Goal: Information Seeking & Learning: Understand process/instructions

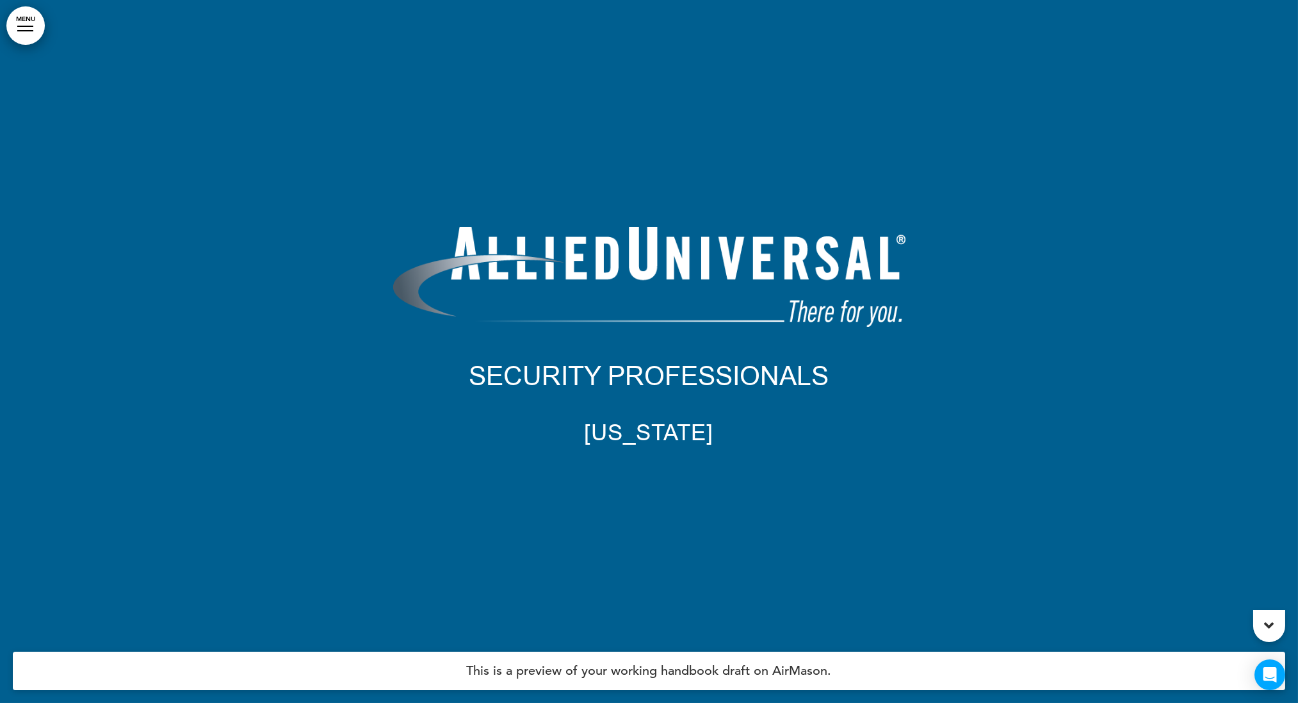
click at [14, 29] on link "MENU" at bounding box center [25, 25] width 38 height 38
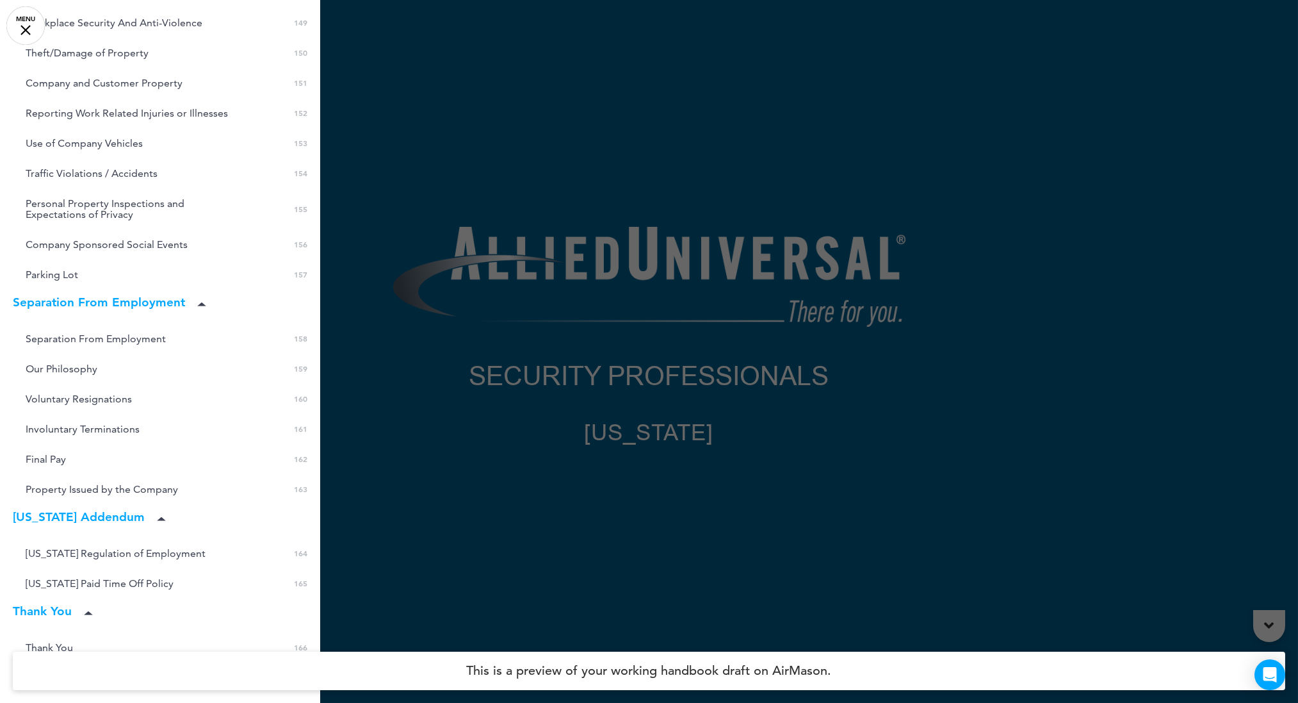
scroll to position [5317, 0]
click at [91, 578] on span "[US_STATE] Paid Time Off Policy" at bounding box center [100, 583] width 148 height 11
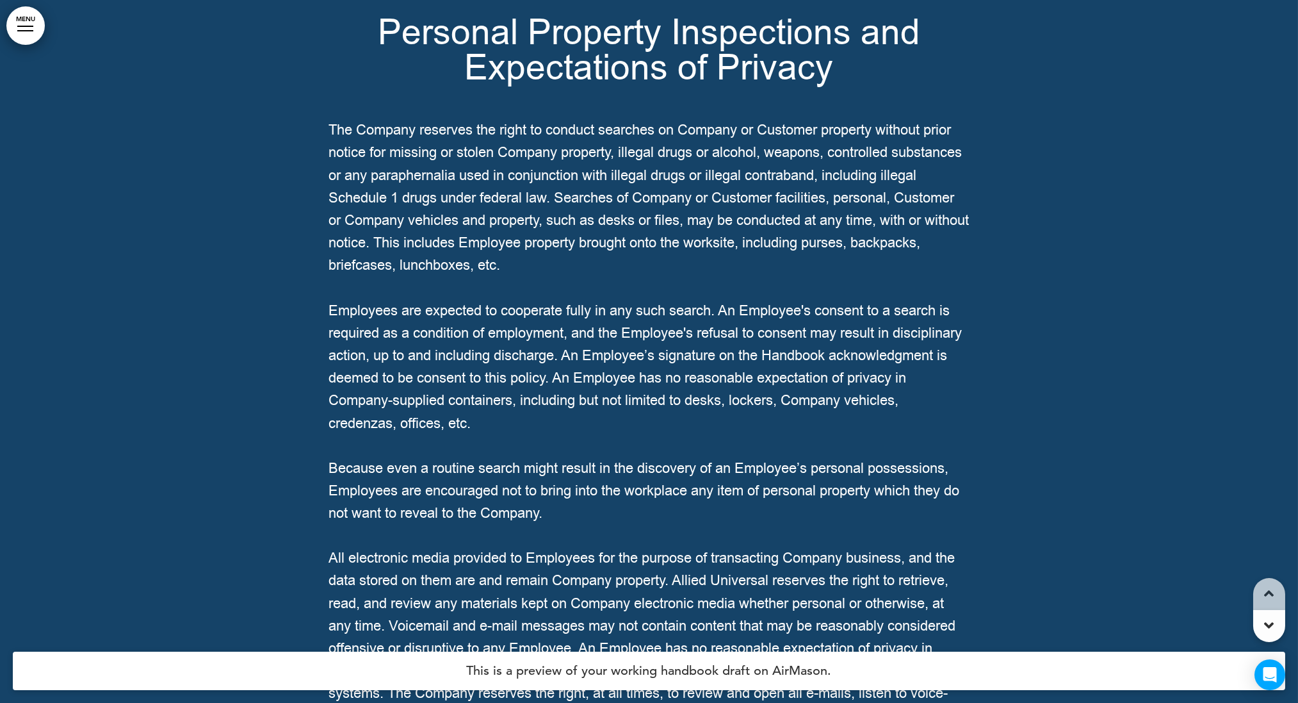
scroll to position [139160, 0]
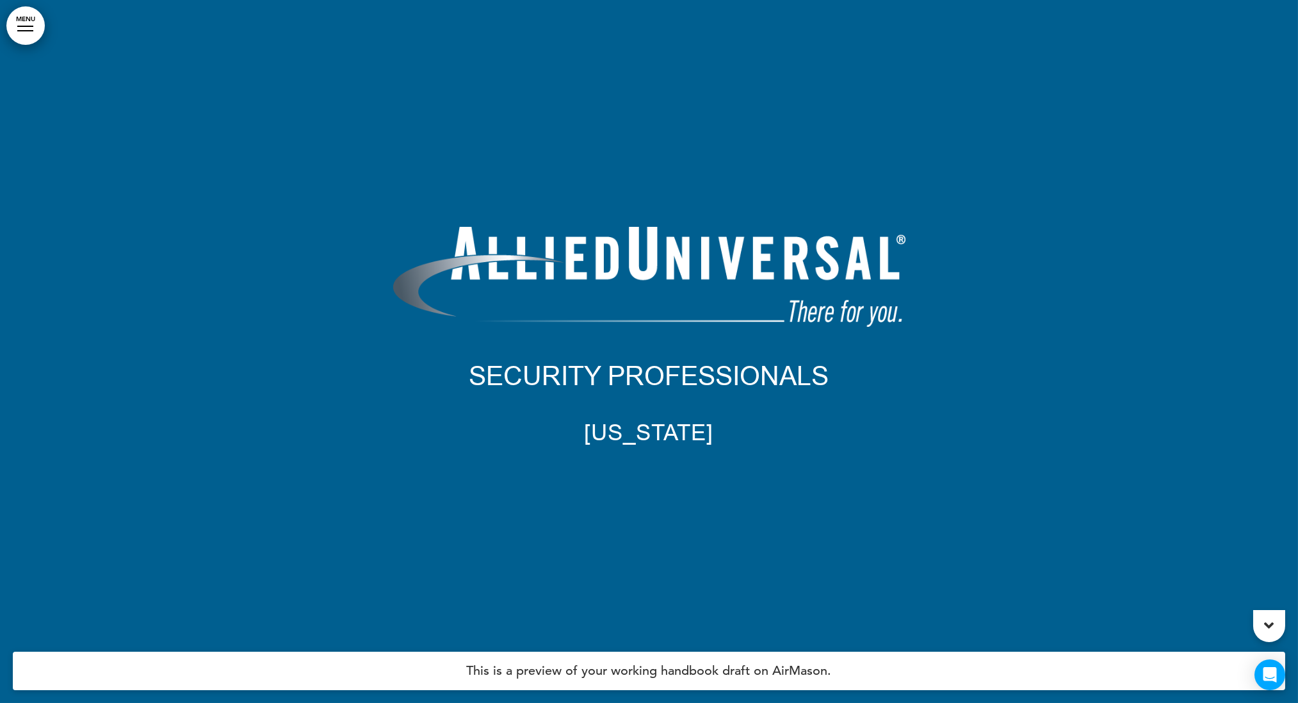
click at [33, 33] on link "MENU" at bounding box center [25, 25] width 38 height 38
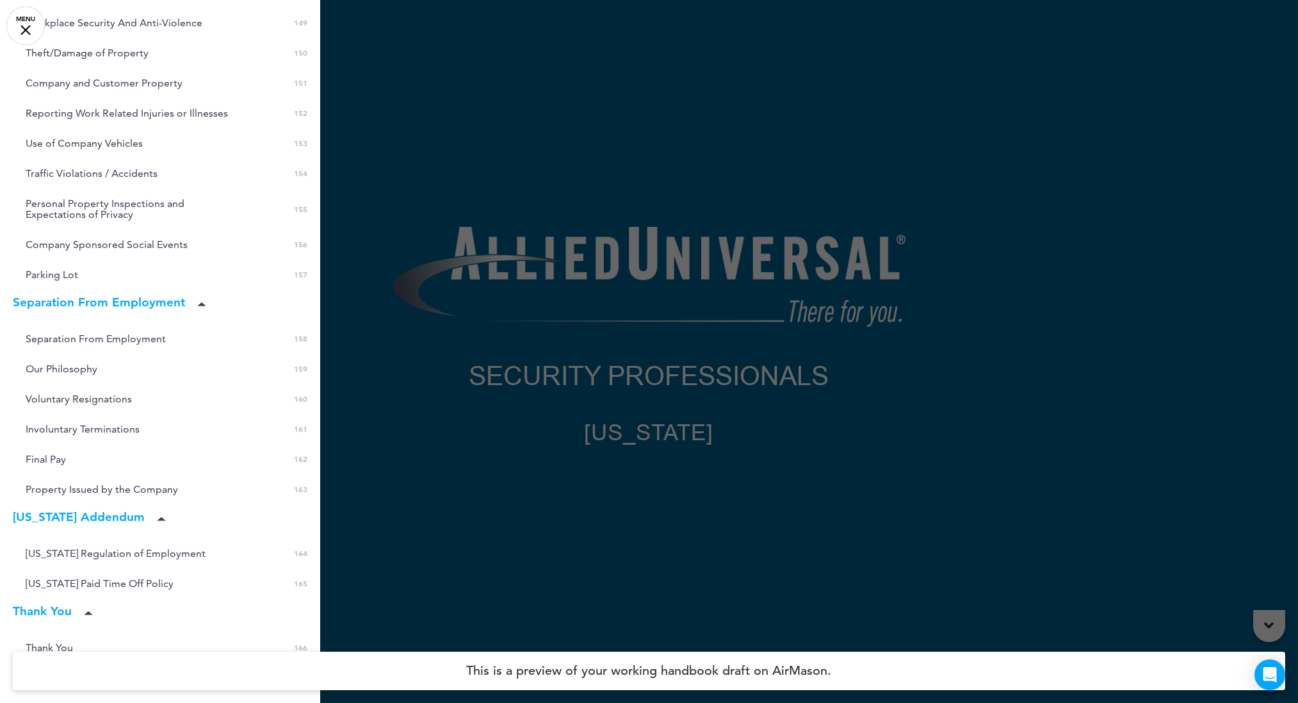
scroll to position [5317, 0]
click at [157, 518] on icon at bounding box center [161, 520] width 9 height 4
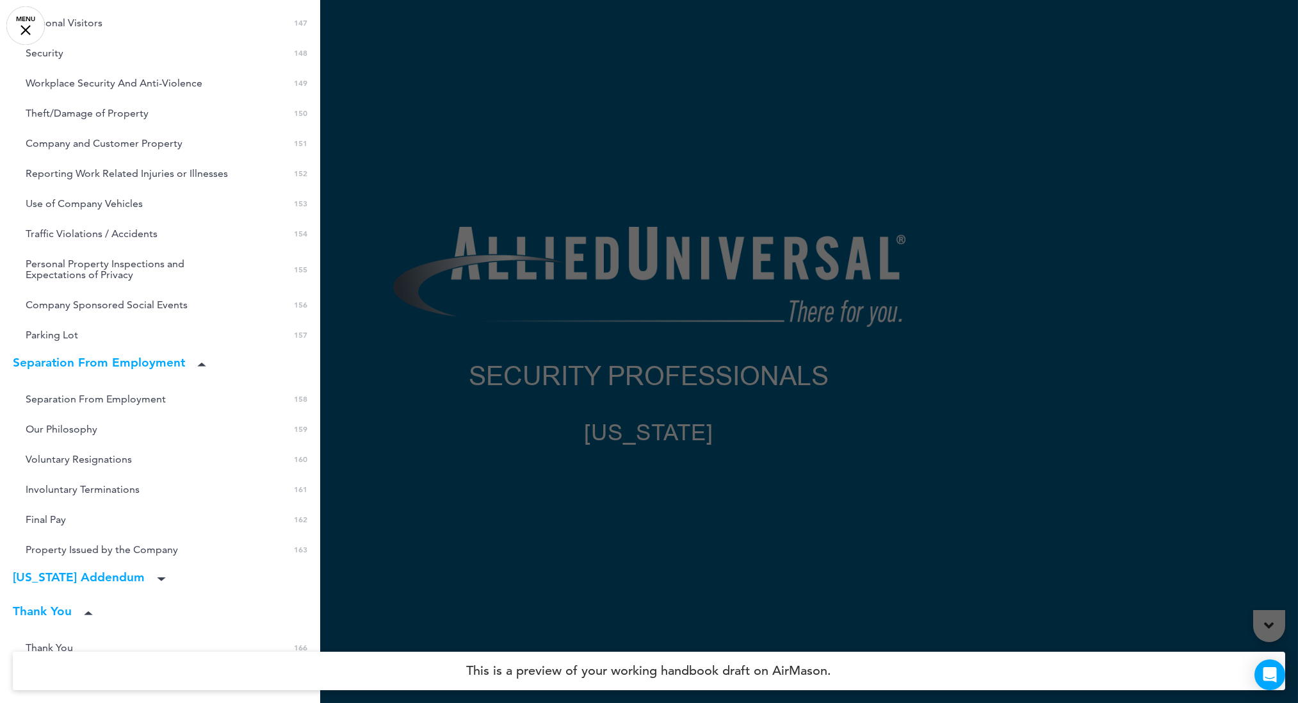
click at [157, 577] on icon at bounding box center [161, 579] width 9 height 4
click at [78, 638] on span "[US_STATE] Paid Time Off Policy" at bounding box center [100, 643] width 148 height 11
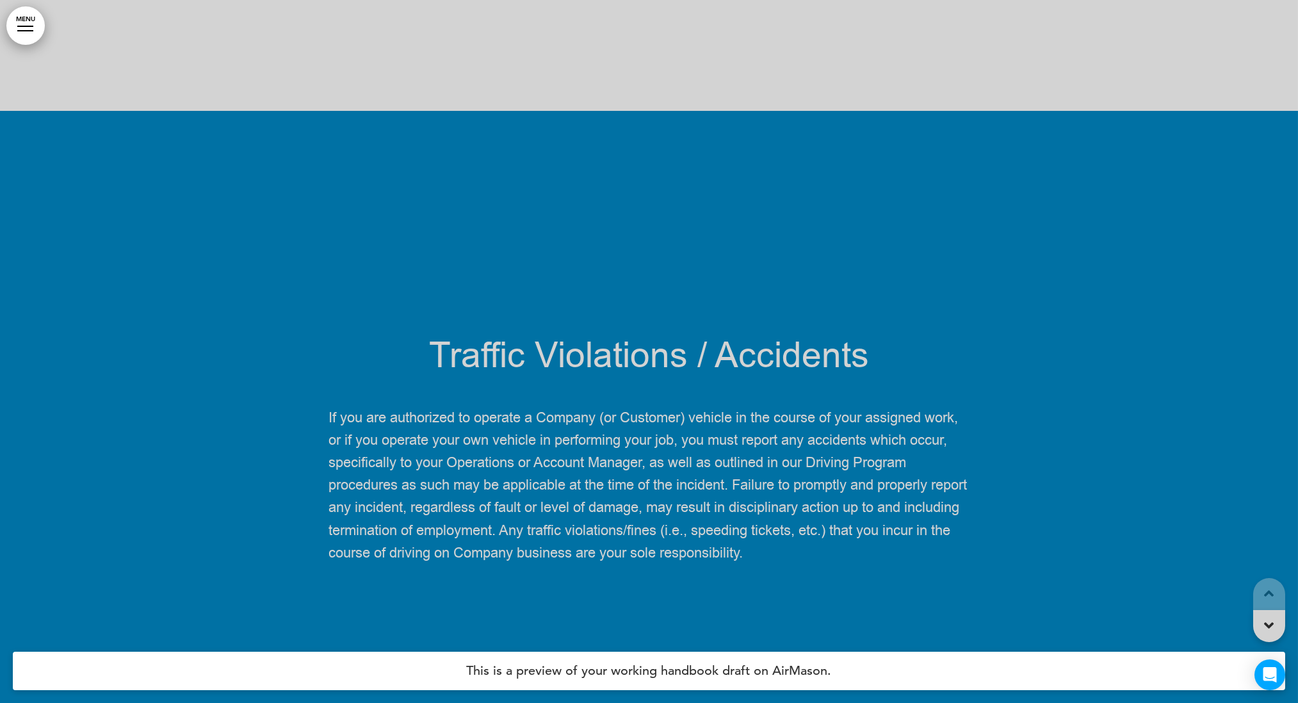
scroll to position [139160, 0]
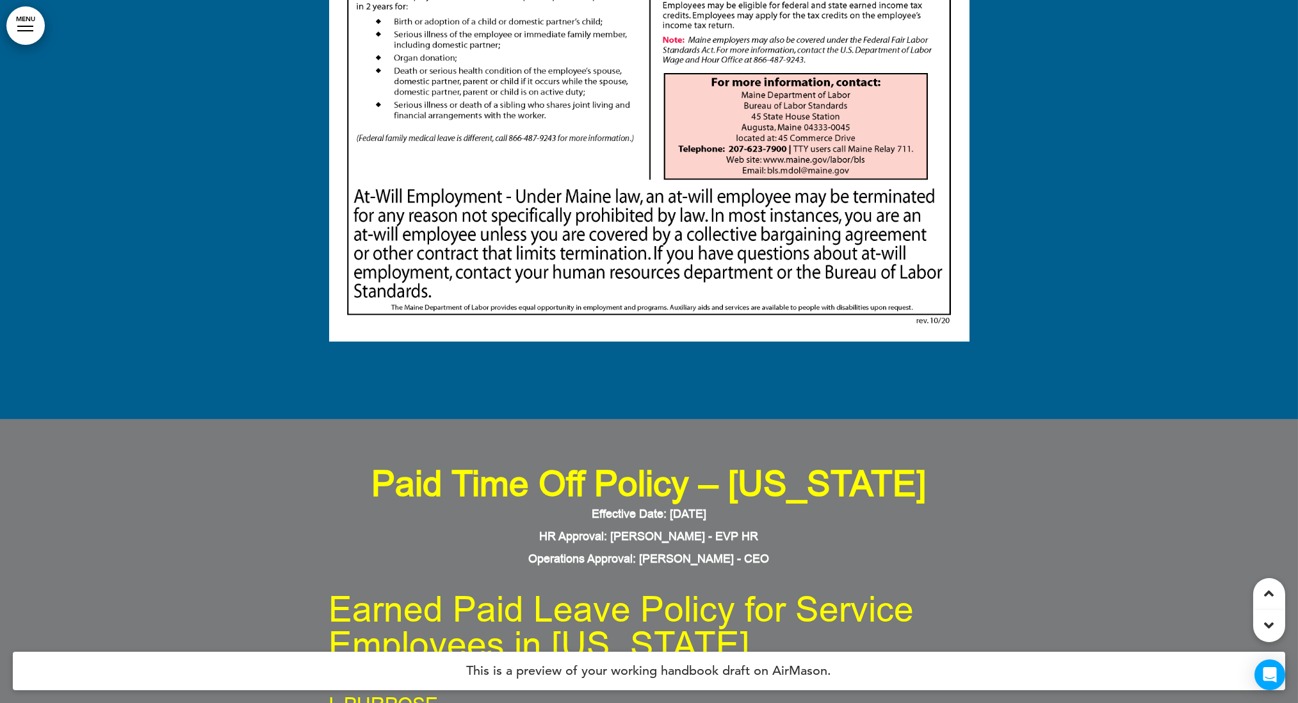
click at [31, 28] on link "MENU" at bounding box center [25, 25] width 38 height 38
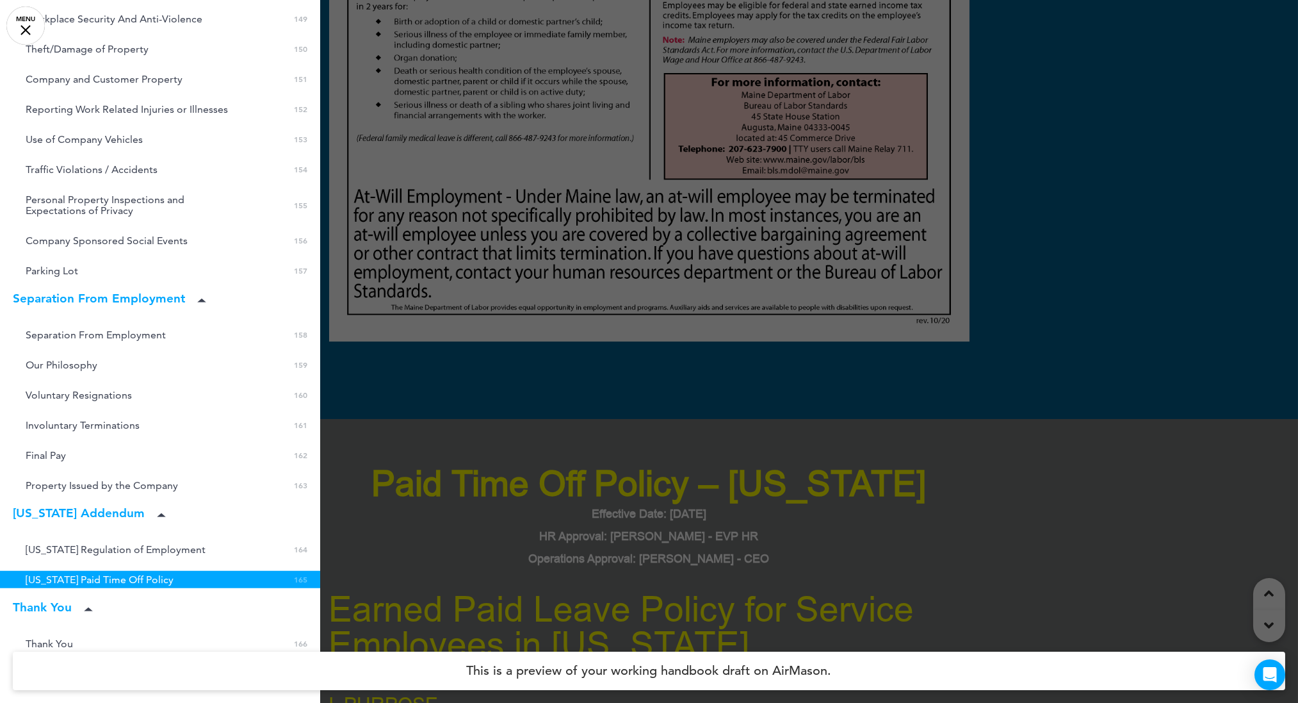
scroll to position [5317, 0]
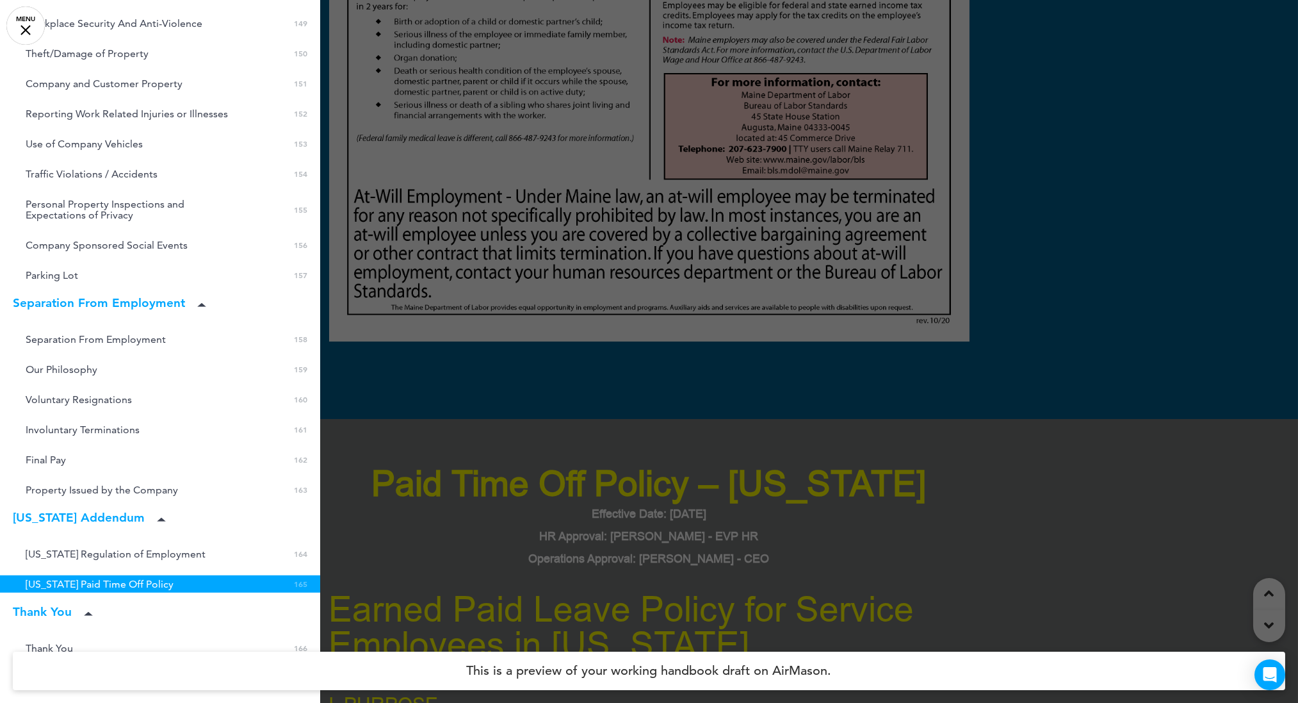
click at [623, 412] on div at bounding box center [649, 351] width 1298 height 703
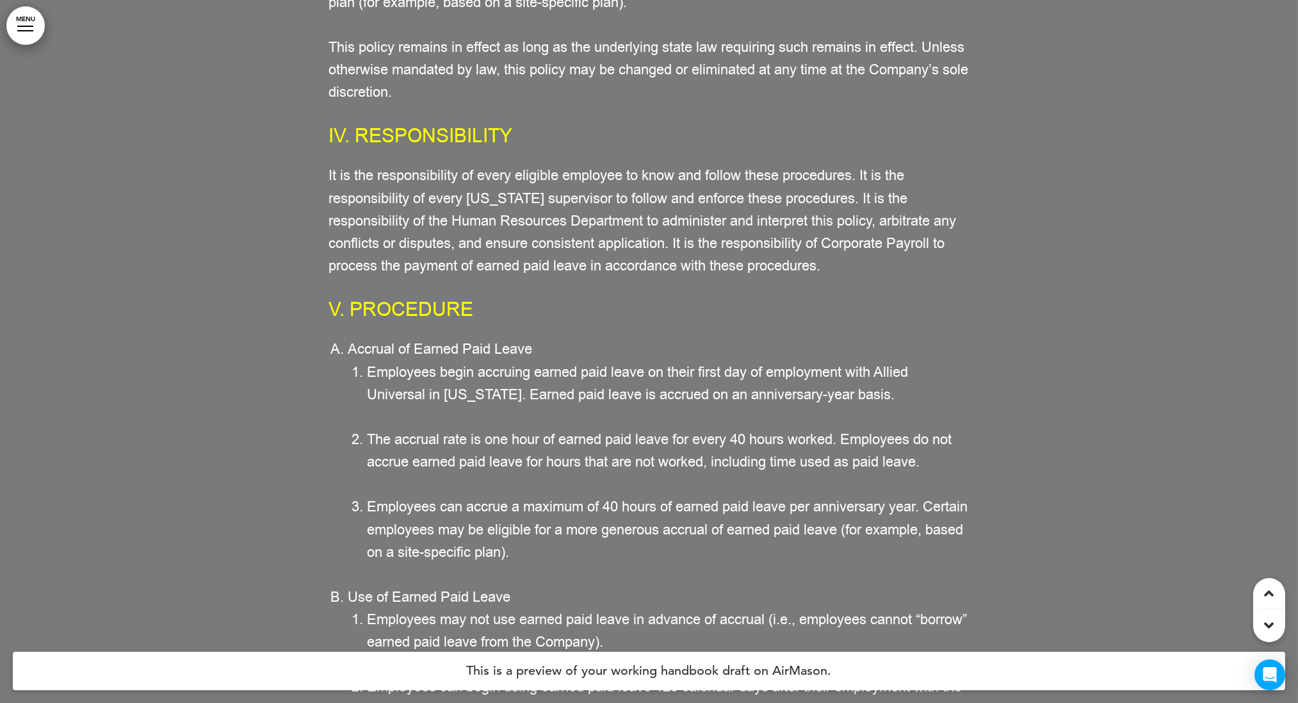
scroll to position [140194, 0]
